Goal: Navigation & Orientation: Find specific page/section

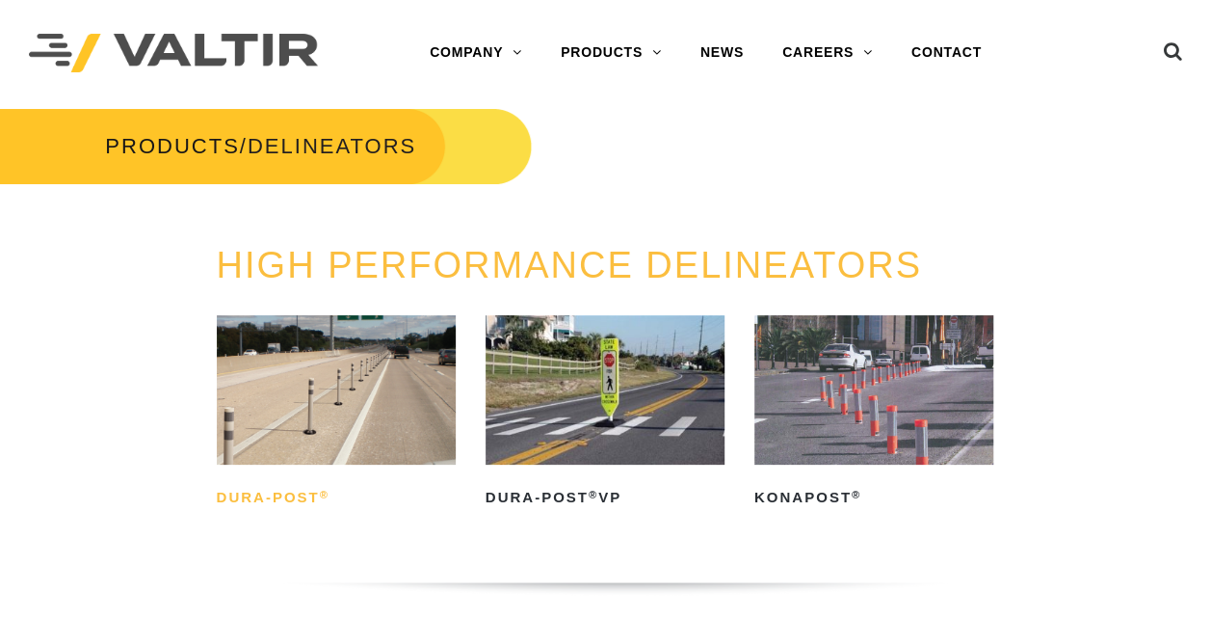
click at [243, 497] on h2 "Dura-Post ®" at bounding box center [336, 497] width 239 height 31
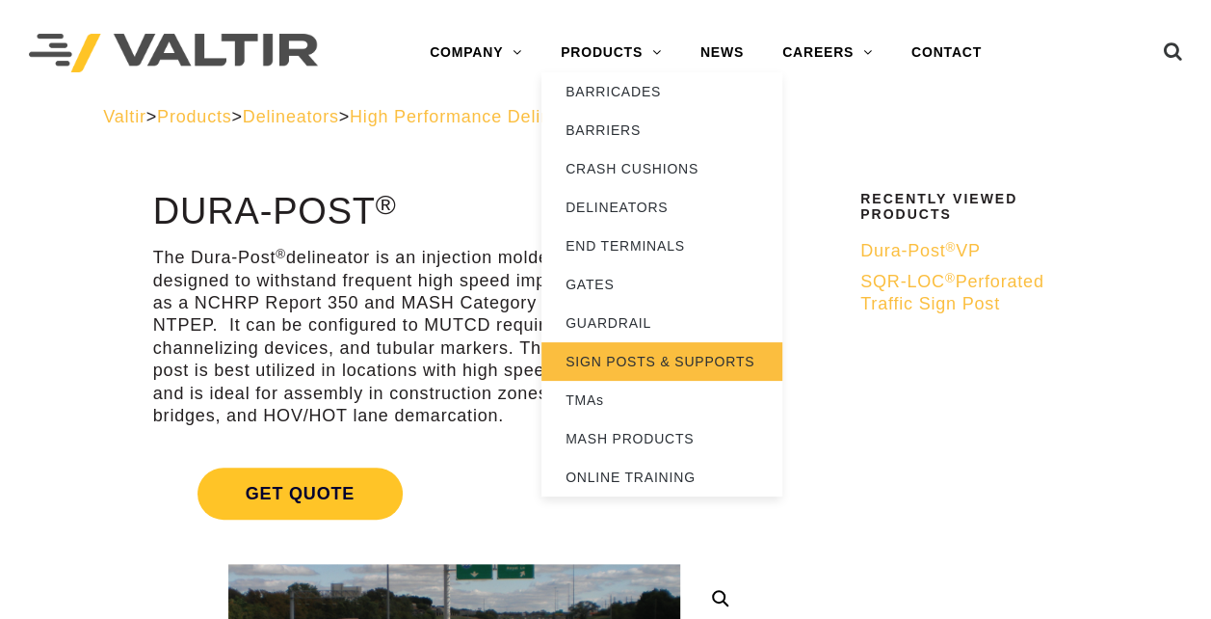
click at [655, 364] on link "SIGN POSTS & SUPPORTS" at bounding box center [662, 361] width 241 height 39
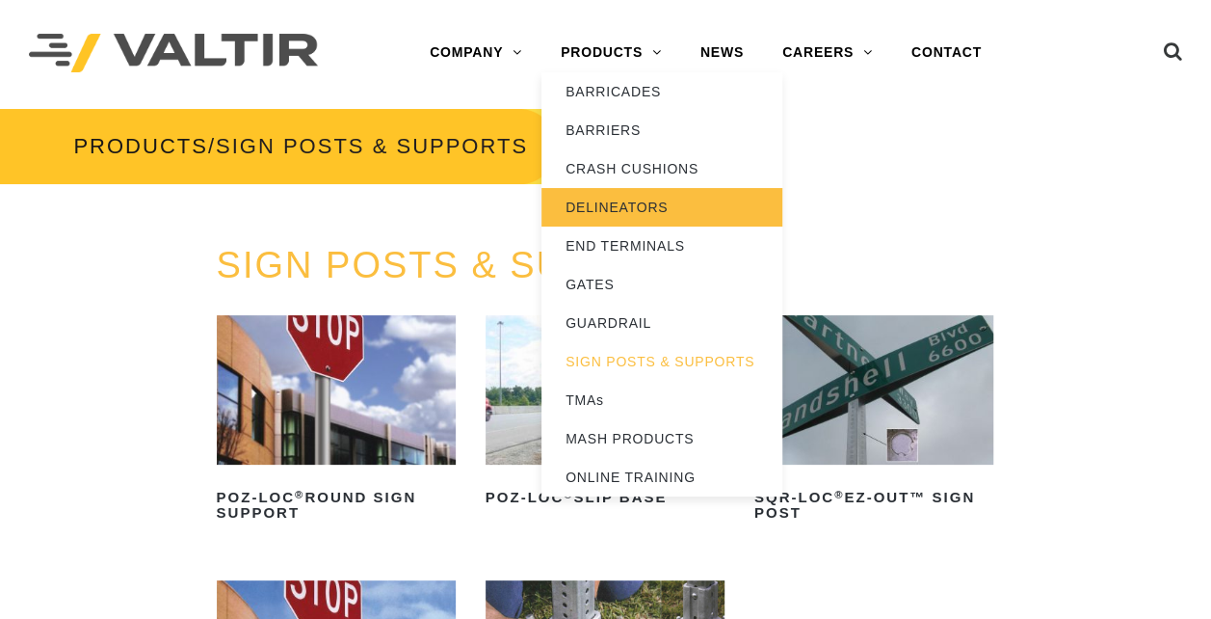
click at [619, 191] on link "DELINEATORS" at bounding box center [662, 207] width 241 height 39
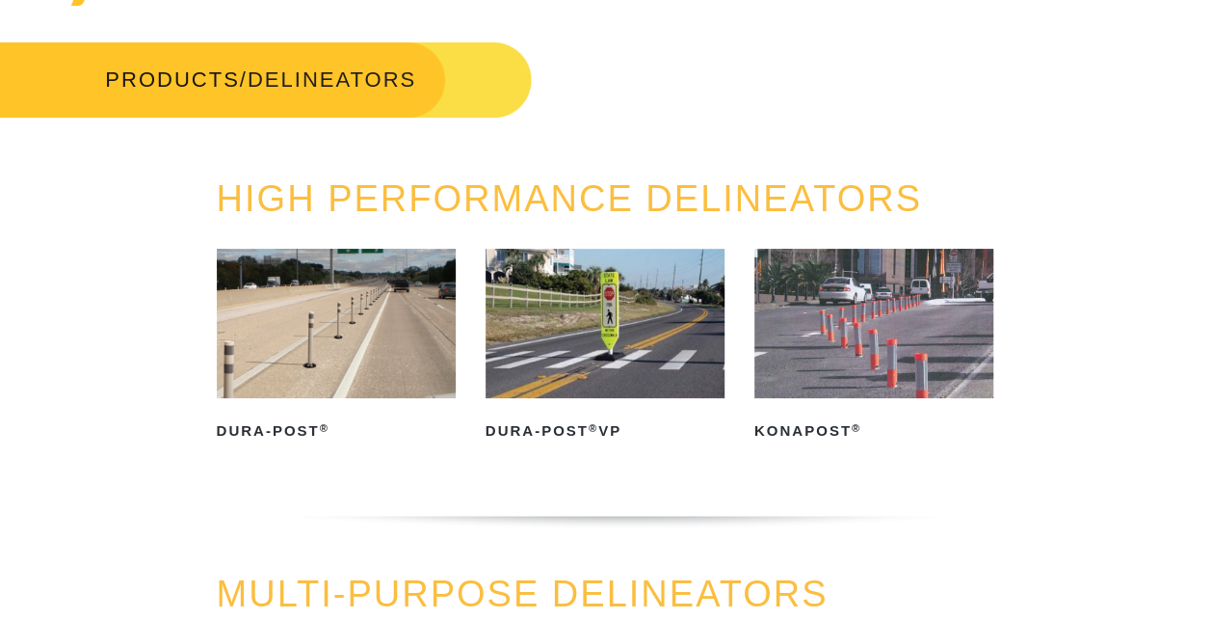
scroll to position [96, 0]
